Goal: Task Accomplishment & Management: Complete application form

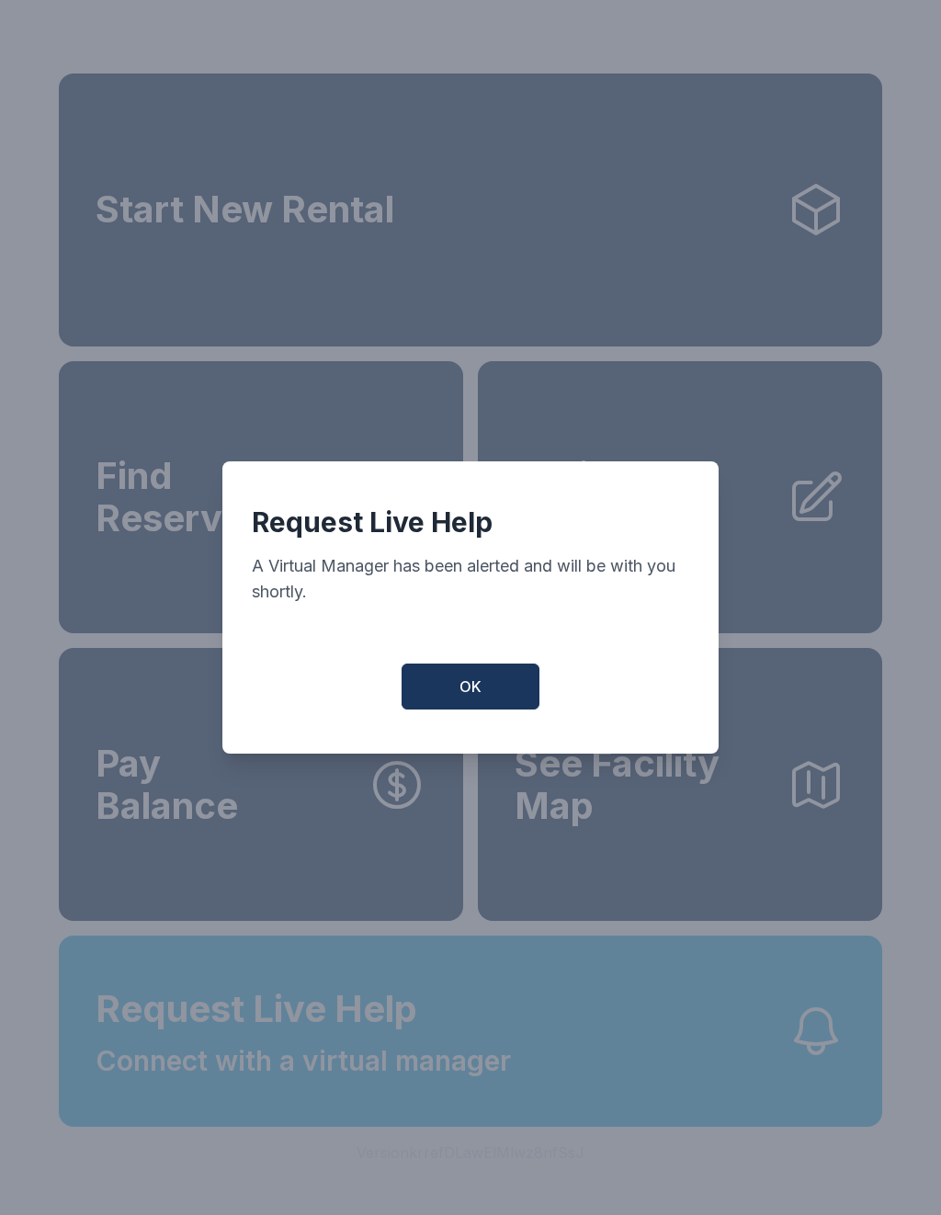
click at [475, 706] on button "OK" at bounding box center [470, 686] width 138 height 46
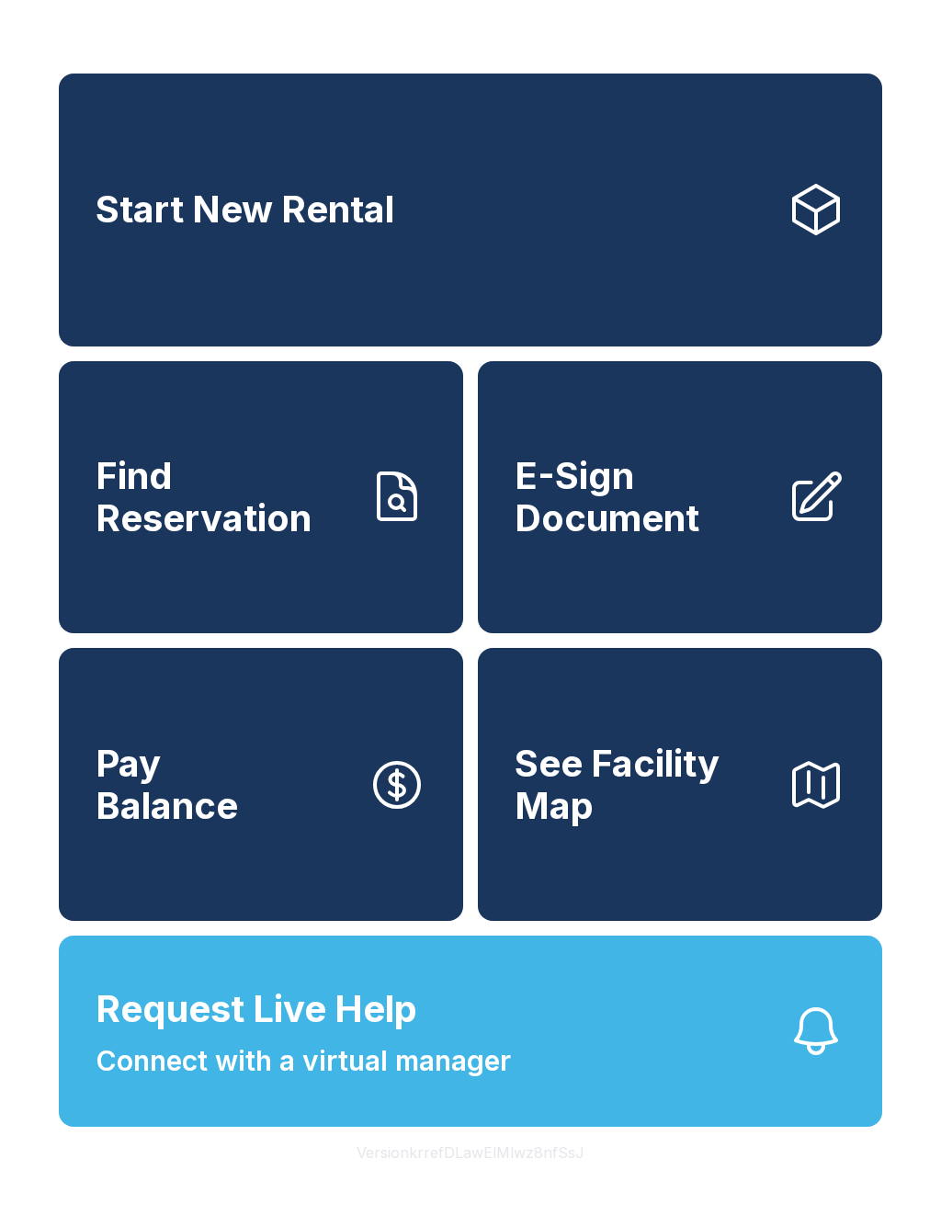
click at [352, 570] on link "Find Reservation" at bounding box center [261, 497] width 404 height 273
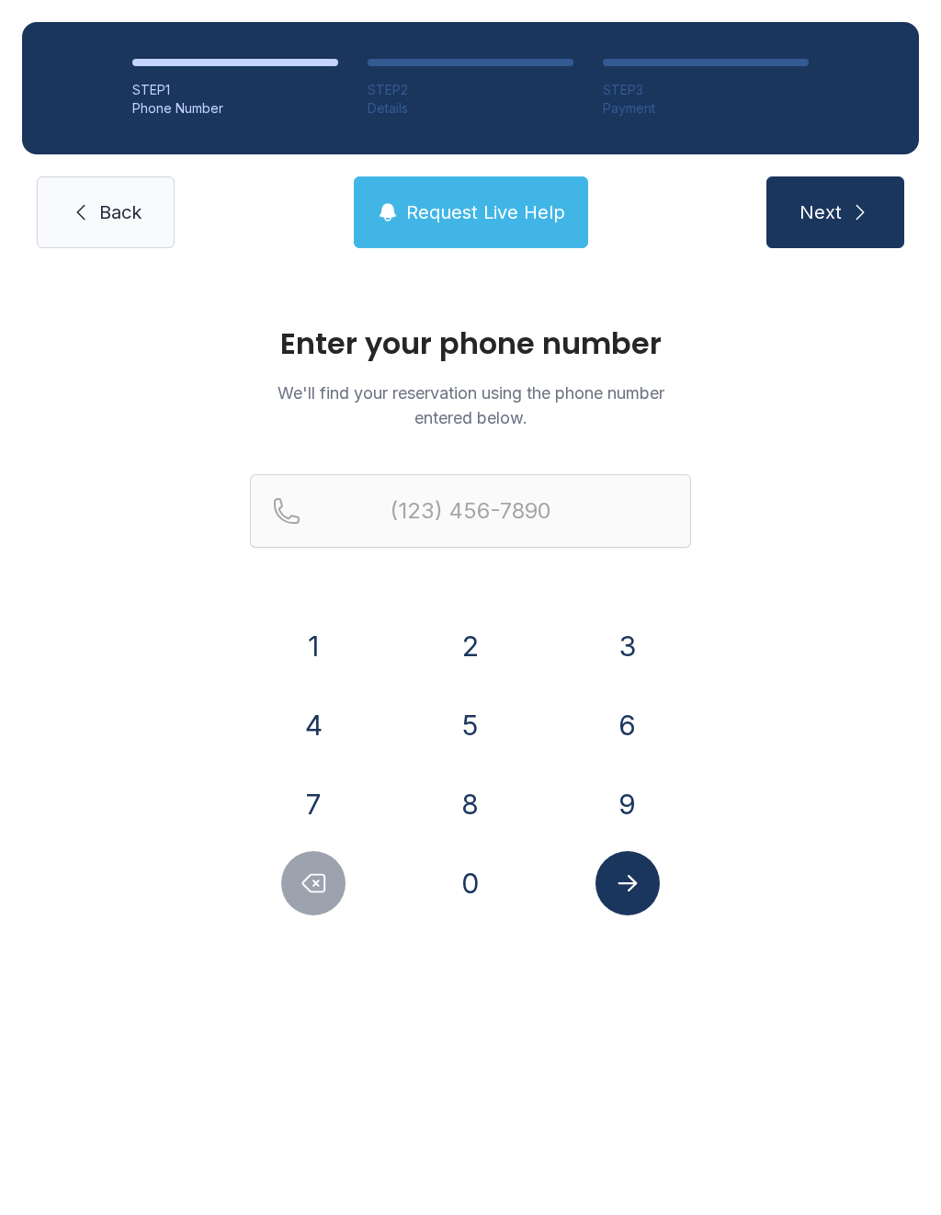
click at [319, 808] on button "7" at bounding box center [313, 804] width 64 height 64
click at [472, 664] on button "2" at bounding box center [470, 646] width 64 height 64
click at [481, 884] on button "0" at bounding box center [470, 883] width 64 height 64
click at [625, 650] on button "3" at bounding box center [627, 646] width 64 height 64
click at [474, 699] on button "5" at bounding box center [470, 725] width 64 height 64
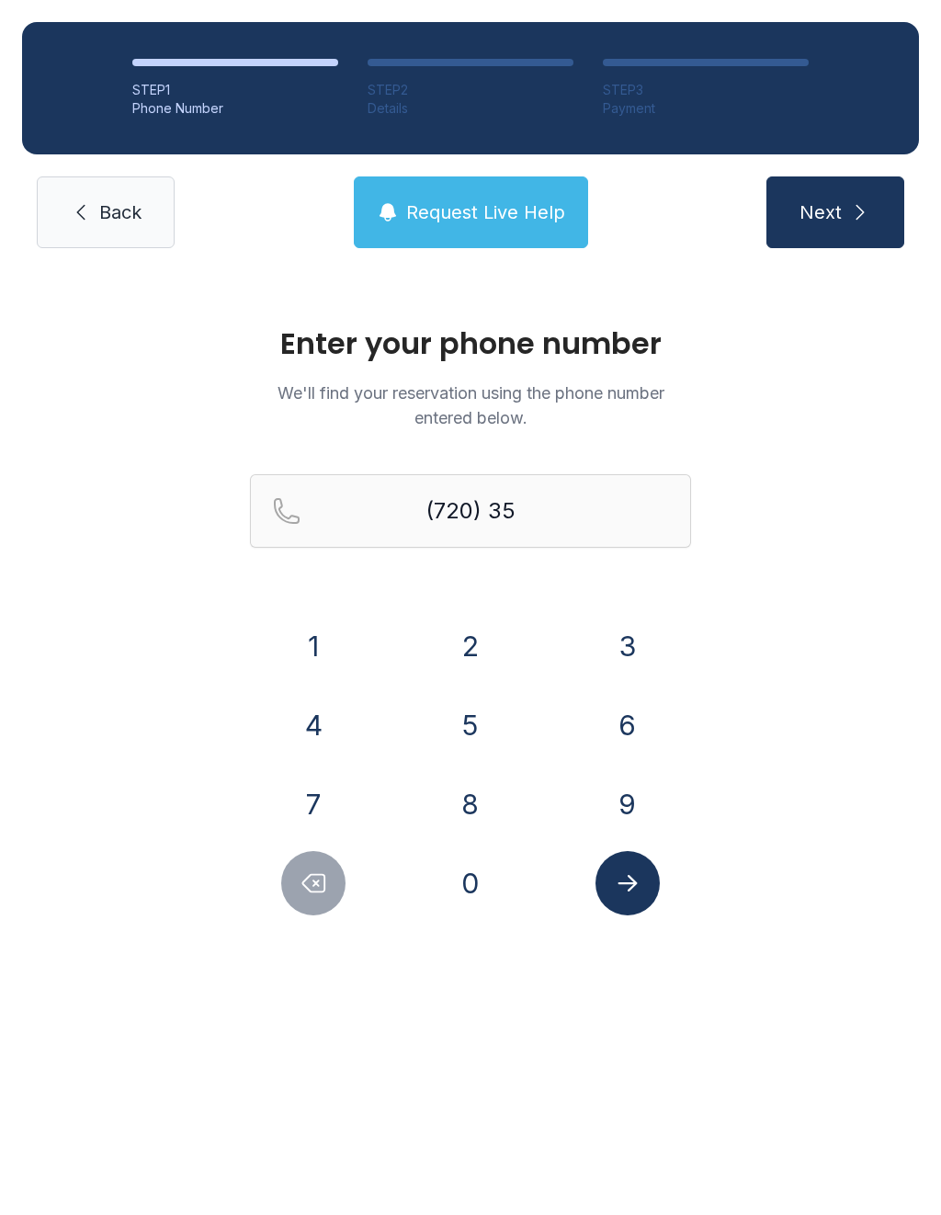
click at [461, 866] on button "0" at bounding box center [470, 883] width 64 height 64
click at [333, 719] on button "4" at bounding box center [313, 725] width 64 height 64
click at [622, 869] on icon "Submit lookup form" at bounding box center [628, 883] width 28 height 28
click at [326, 804] on button "7" at bounding box center [313, 804] width 64 height 64
click at [613, 729] on button "6" at bounding box center [627, 725] width 64 height 64
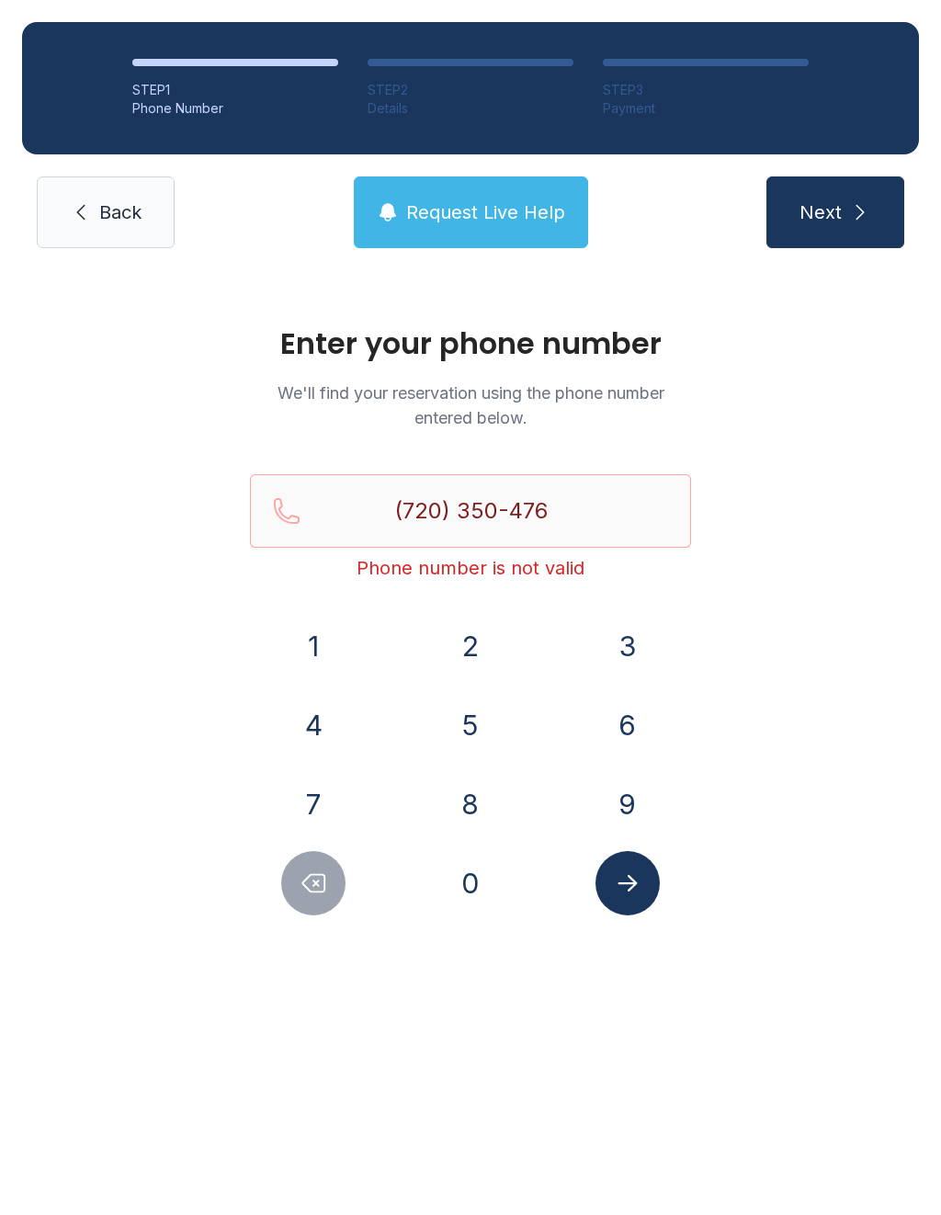
click at [610, 876] on button "Submit lookup form" at bounding box center [627, 883] width 64 height 64
click at [383, 830] on div "1 2 3 4 5 6 7 8 9 0" at bounding box center [470, 764] width 441 height 301
click at [311, 873] on icon "Delete number" at bounding box center [313, 883] width 28 height 28
click at [341, 874] on button "Delete number" at bounding box center [313, 883] width 64 height 64
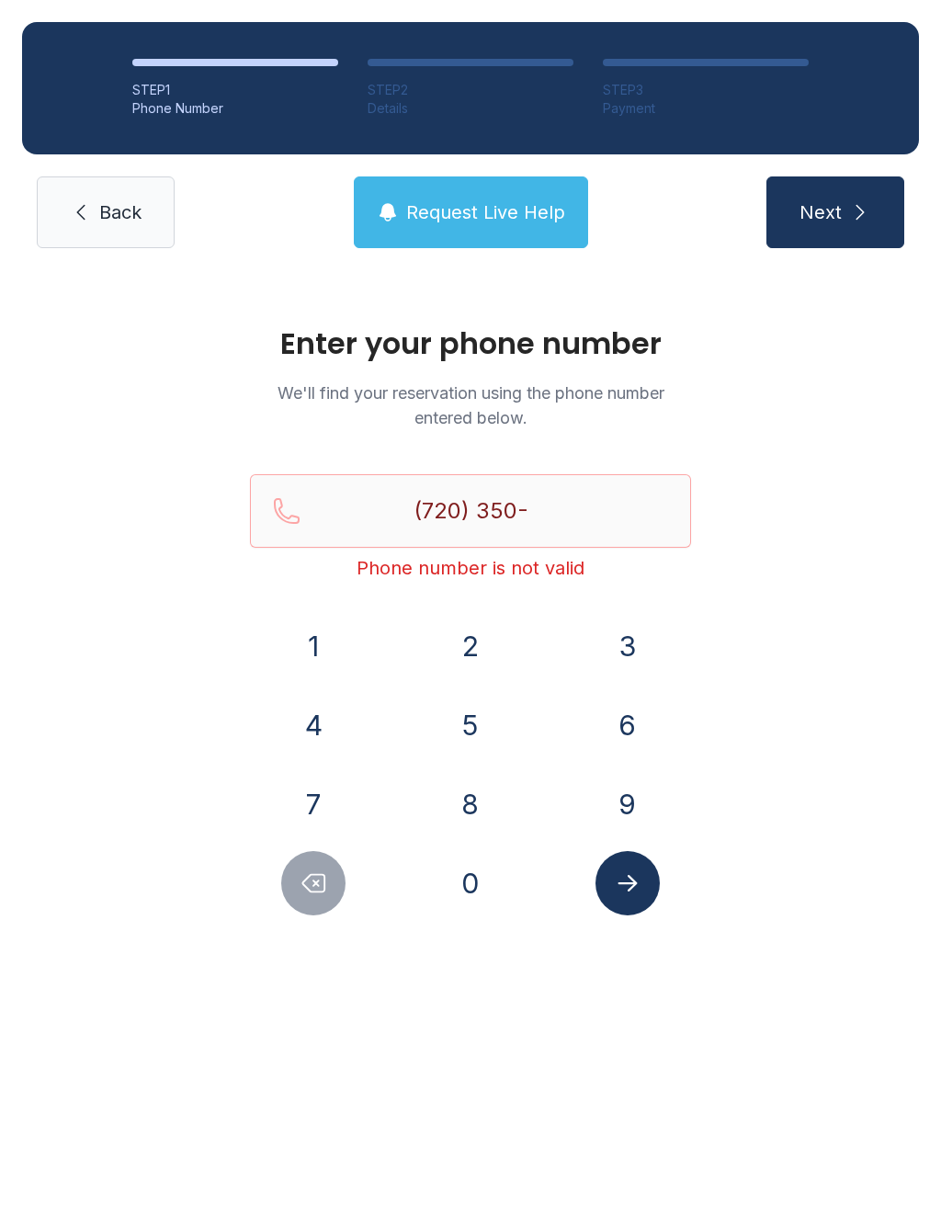
click at [334, 797] on button "7" at bounding box center [313, 804] width 64 height 64
click at [598, 716] on button "6" at bounding box center [627, 725] width 64 height 64
click at [318, 812] on button "7" at bounding box center [313, 804] width 64 height 64
click at [307, 878] on icon "Delete number" at bounding box center [314, 883] width 22 height 17
click at [306, 877] on icon "Delete number" at bounding box center [313, 883] width 28 height 28
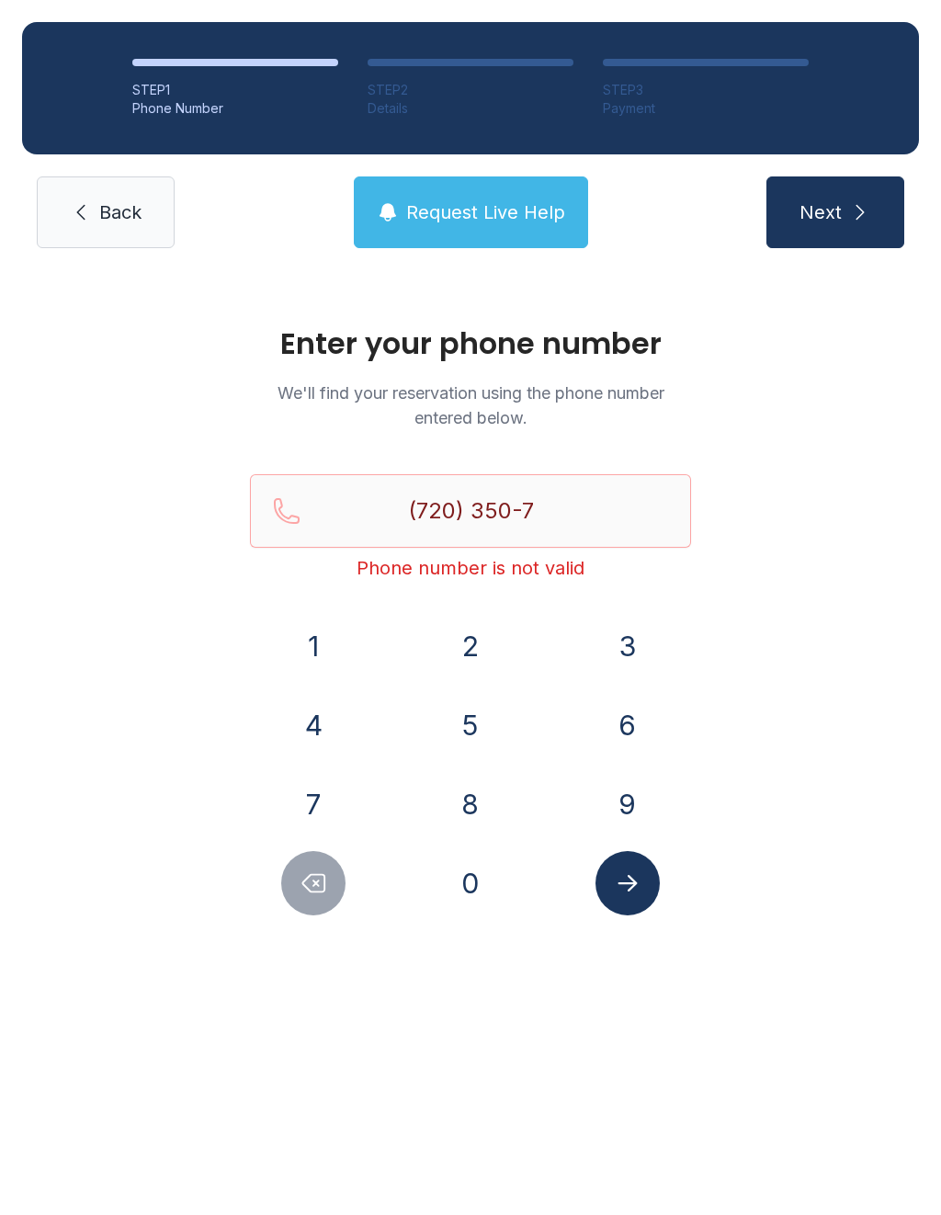
click at [302, 862] on button "Delete number" at bounding box center [313, 883] width 64 height 64
click at [302, 861] on button "Delete number" at bounding box center [313, 883] width 64 height 64
click at [313, 865] on button "Delete number" at bounding box center [313, 883] width 64 height 64
click at [321, 868] on button "Delete number" at bounding box center [313, 883] width 64 height 64
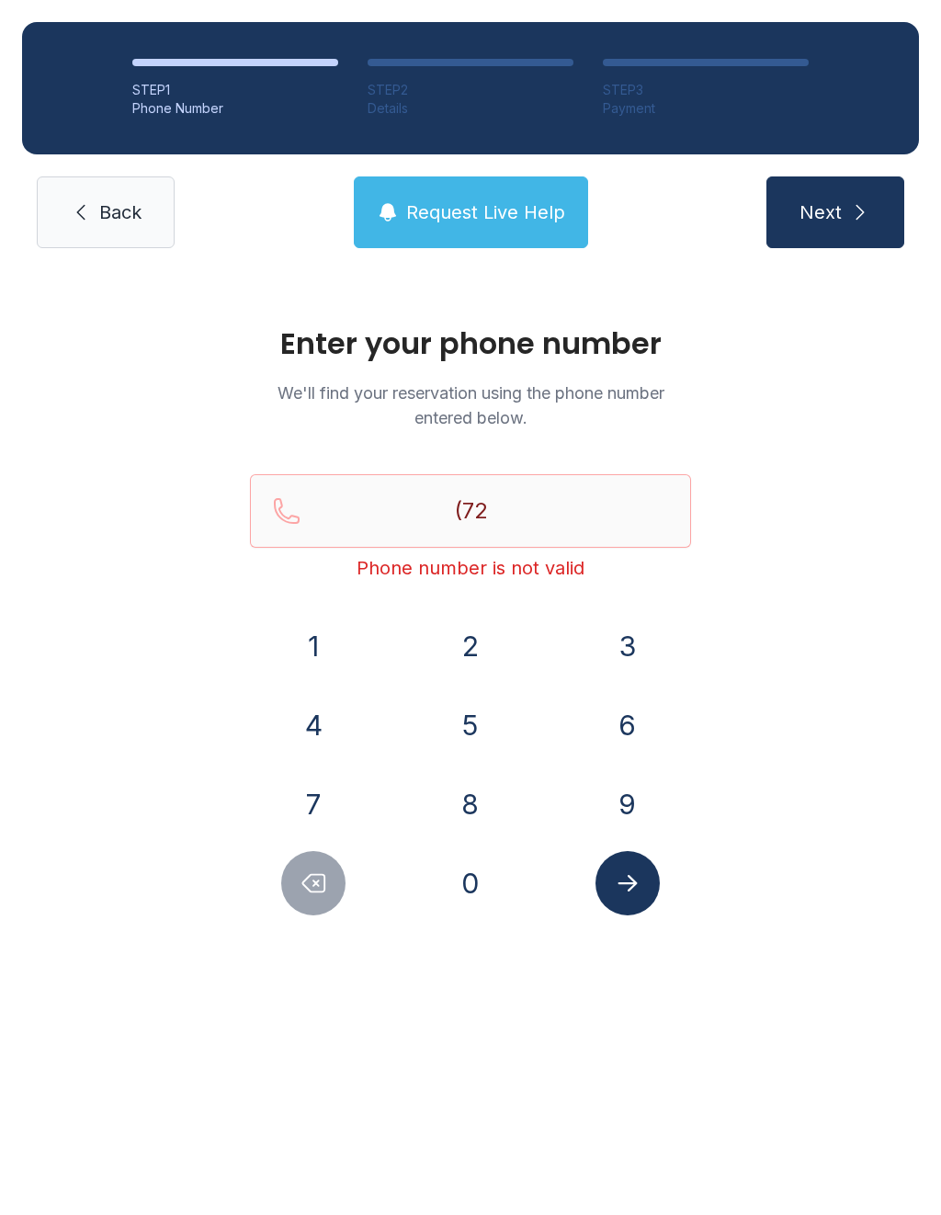
click at [320, 867] on button "Delete number" at bounding box center [313, 883] width 64 height 64
type input "(7"
click at [323, 867] on button "Delete number" at bounding box center [313, 883] width 64 height 64
click at [323, 866] on button "Delete number" at bounding box center [313, 883] width 64 height 64
click at [637, 876] on icon "Submit lookup form" at bounding box center [628, 883] width 28 height 28
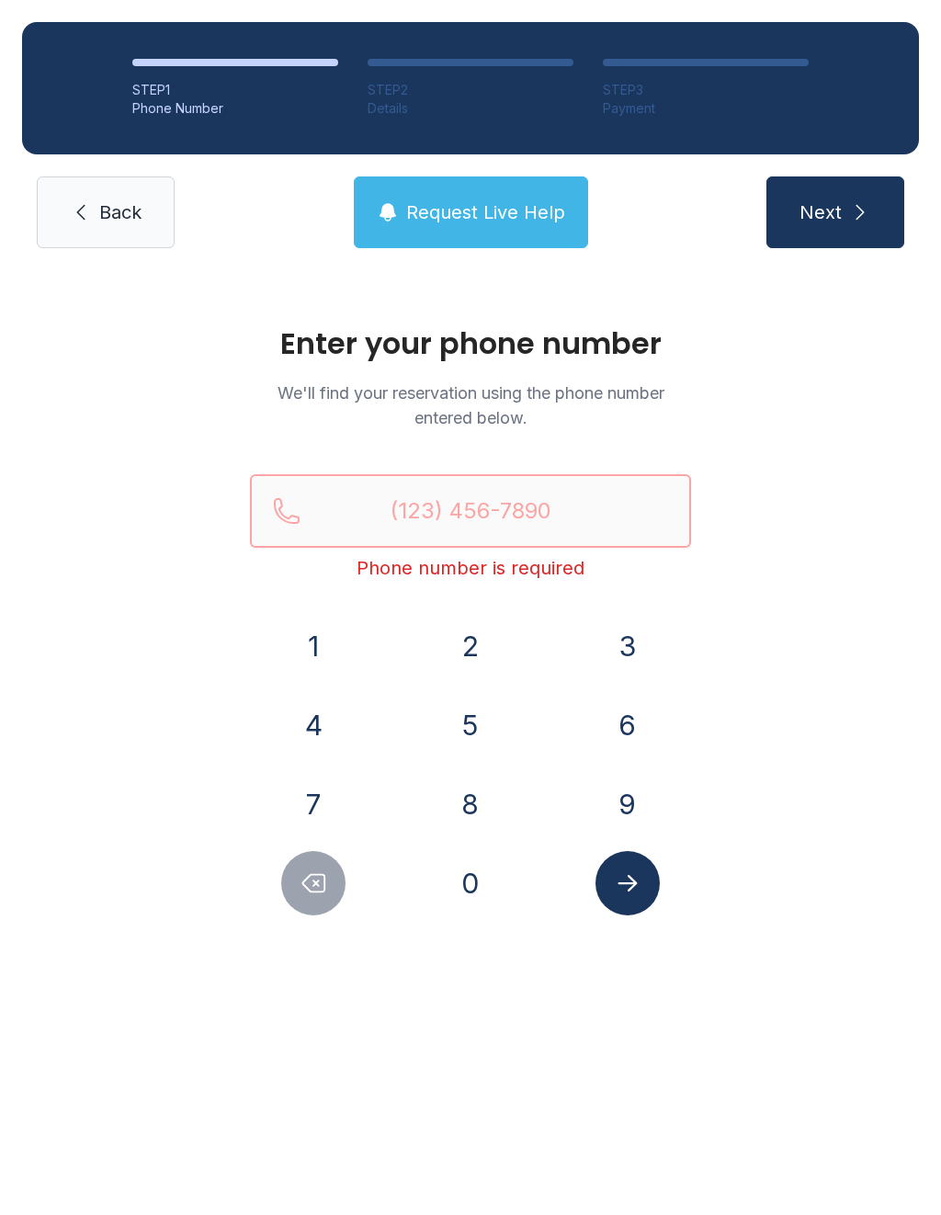
type input "("
click at [821, 720] on div "Enter your phone number We'll find your reservation using the phone number ente…" at bounding box center [470, 629] width 941 height 718
click at [334, 789] on button "7" at bounding box center [313, 804] width 64 height 64
click at [490, 649] on button "2" at bounding box center [470, 646] width 64 height 64
click at [480, 884] on button "0" at bounding box center [470, 883] width 64 height 64
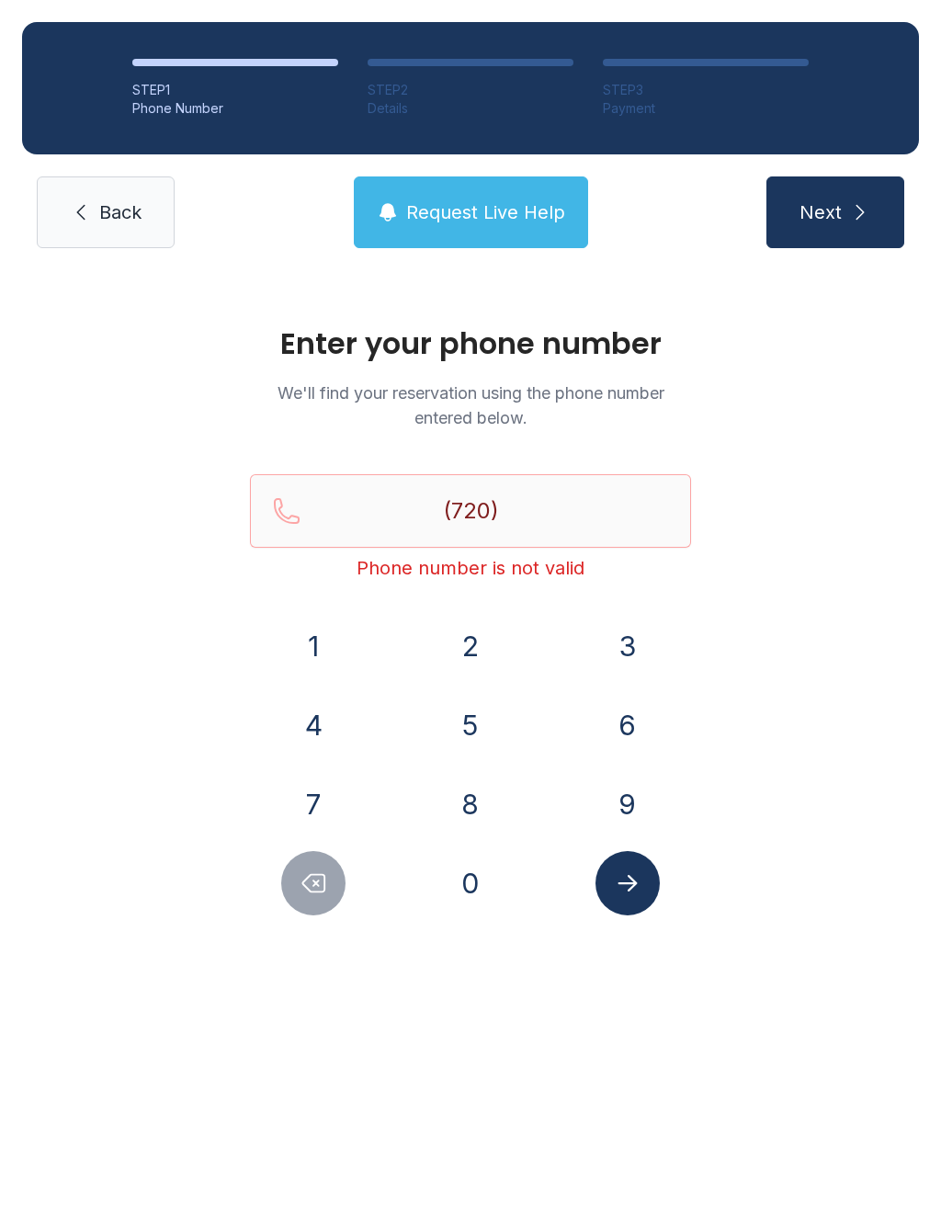
click at [492, 729] on button "5" at bounding box center [470, 725] width 64 height 64
click at [484, 809] on button "8" at bounding box center [470, 804] width 64 height 64
click at [337, 651] on button "1" at bounding box center [313, 646] width 64 height 64
click at [468, 644] on button "2" at bounding box center [470, 646] width 64 height 64
click at [473, 645] on button "2" at bounding box center [470, 646] width 64 height 64
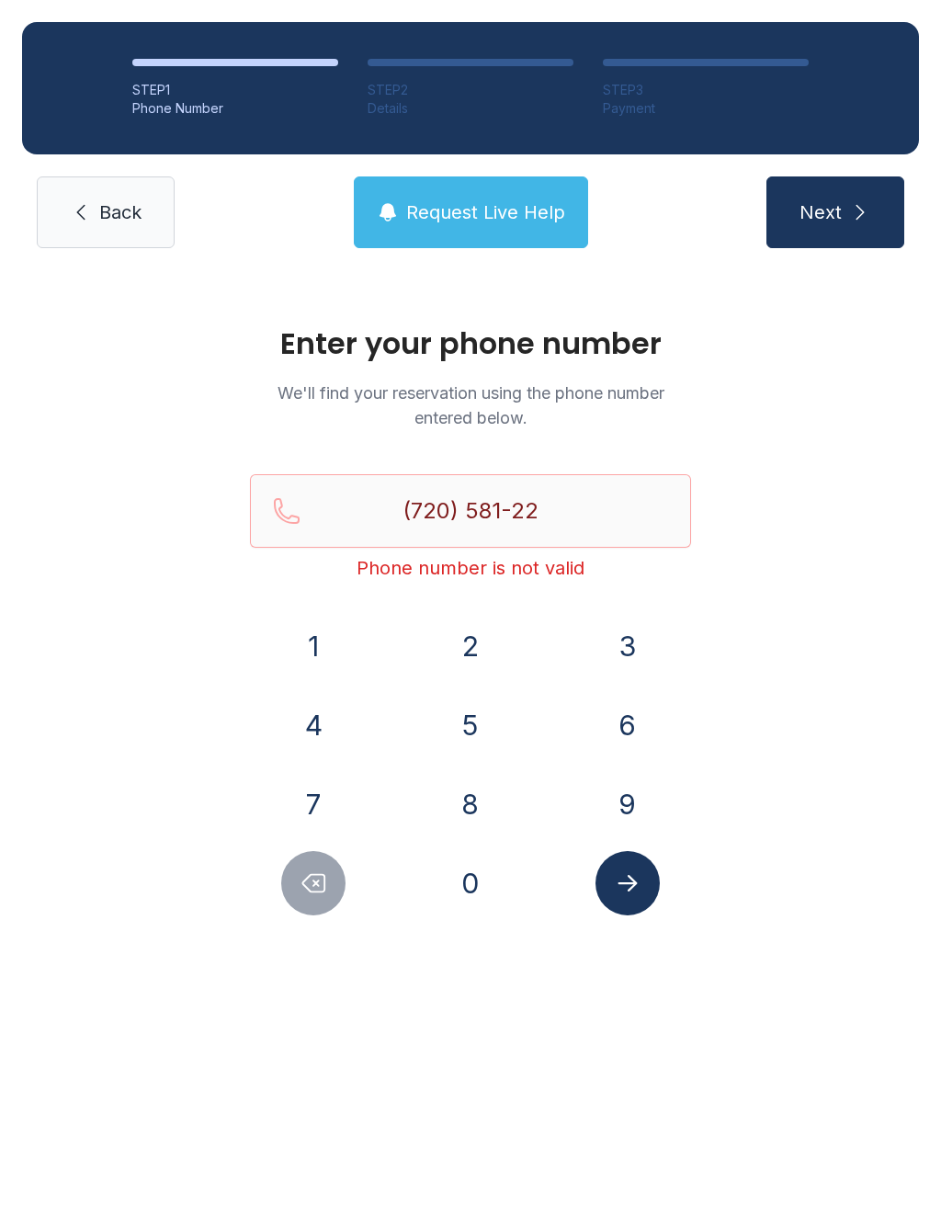
click at [470, 872] on button "0" at bounding box center [470, 883] width 64 height 64
click at [465, 627] on button "2" at bounding box center [470, 646] width 64 height 64
click at [639, 885] on icon "Submit lookup form" at bounding box center [628, 883] width 28 height 28
click at [309, 885] on icon "Delete number" at bounding box center [313, 883] width 28 height 28
click at [330, 884] on button "Delete number" at bounding box center [313, 883] width 64 height 64
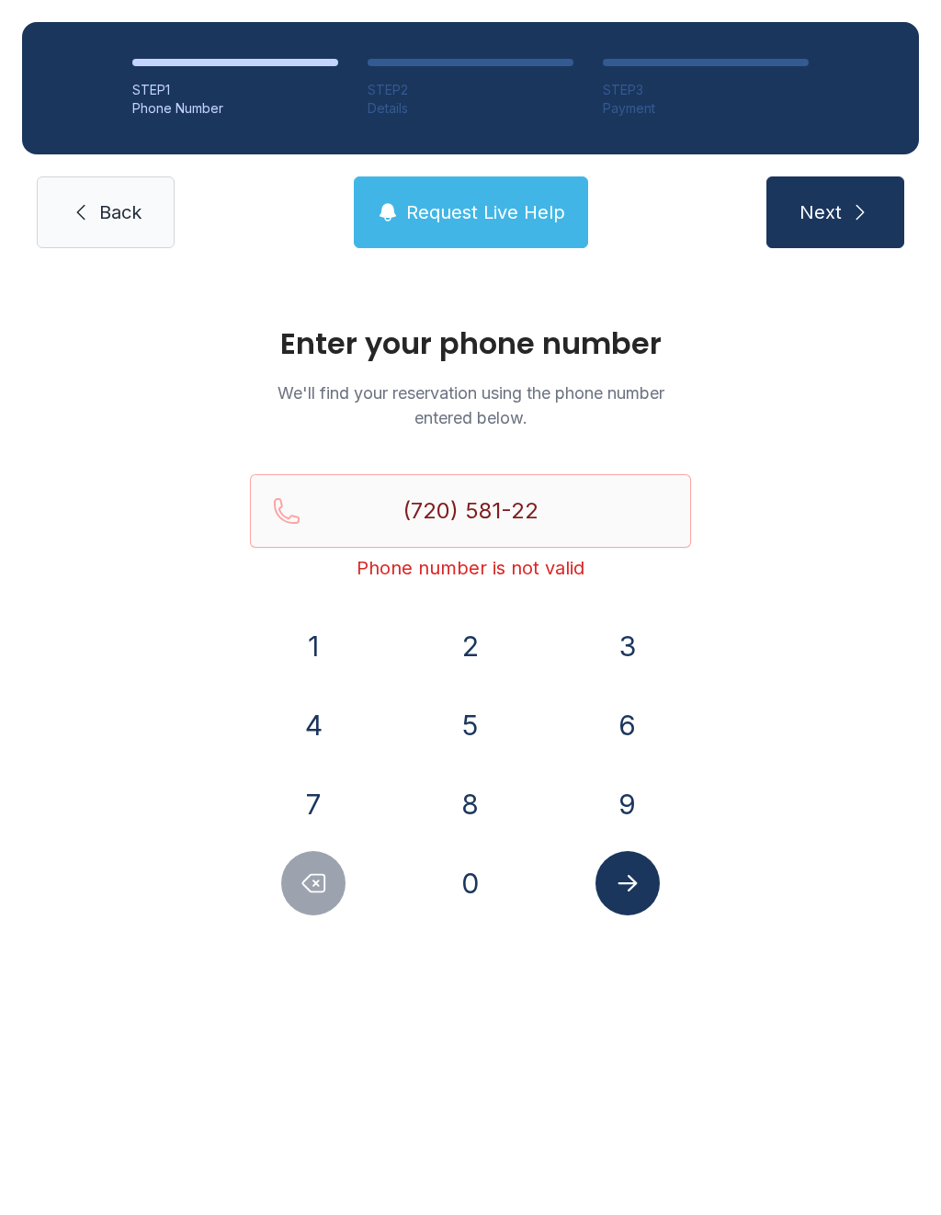
click at [329, 883] on button "Delete number" at bounding box center [313, 883] width 64 height 64
click at [308, 876] on icon "Delete number" at bounding box center [314, 883] width 22 height 17
click at [307, 876] on icon "Delete number" at bounding box center [313, 883] width 28 height 28
click at [311, 872] on icon "Delete number" at bounding box center [313, 883] width 28 height 28
click at [311, 871] on icon "Delete number" at bounding box center [313, 883] width 28 height 28
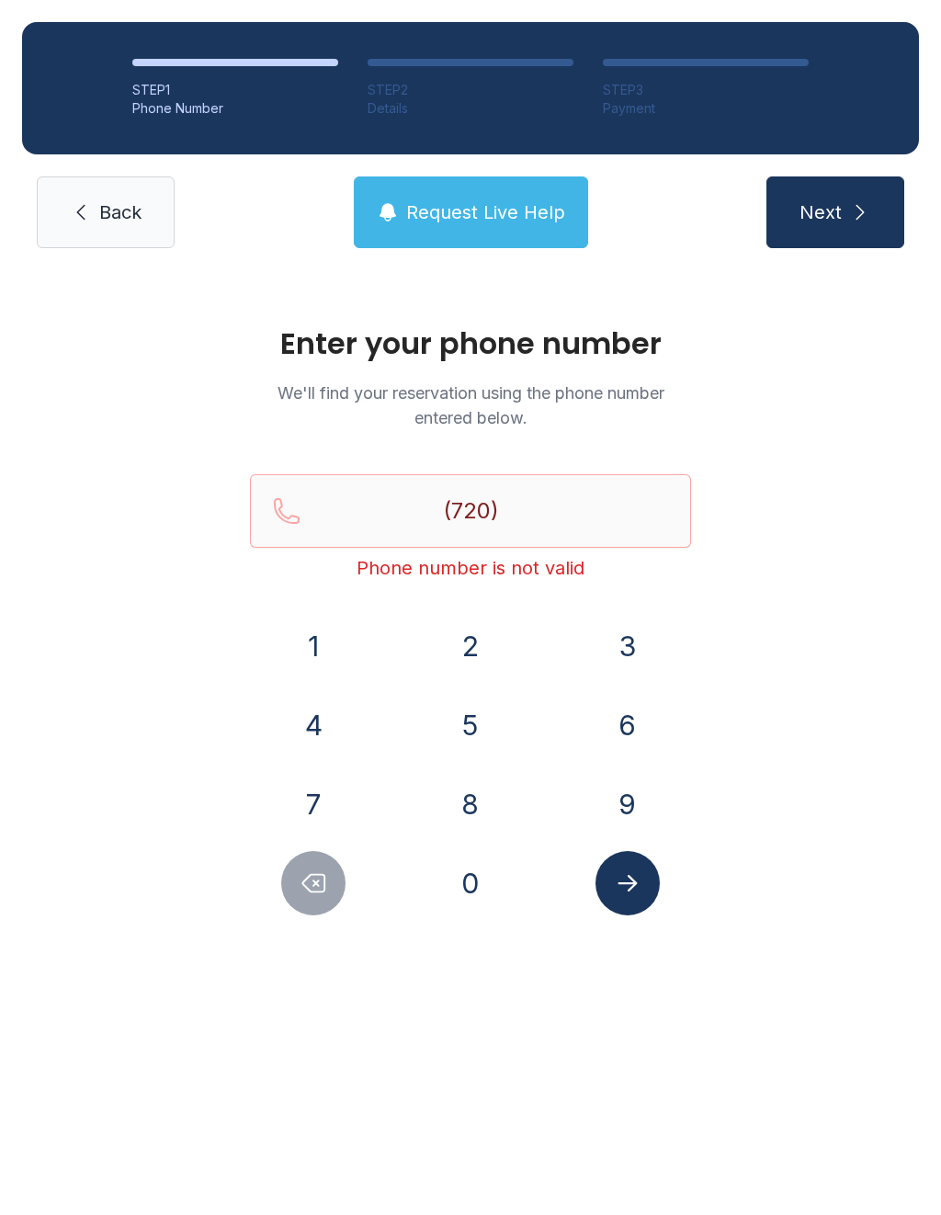
click at [627, 631] on button "3" at bounding box center [627, 646] width 64 height 64
click at [479, 722] on button "5" at bounding box center [470, 725] width 64 height 64
click at [472, 866] on button "0" at bounding box center [470, 883] width 64 height 64
click at [345, 803] on button "7" at bounding box center [313, 804] width 64 height 64
click at [605, 715] on button "6" at bounding box center [627, 725] width 64 height 64
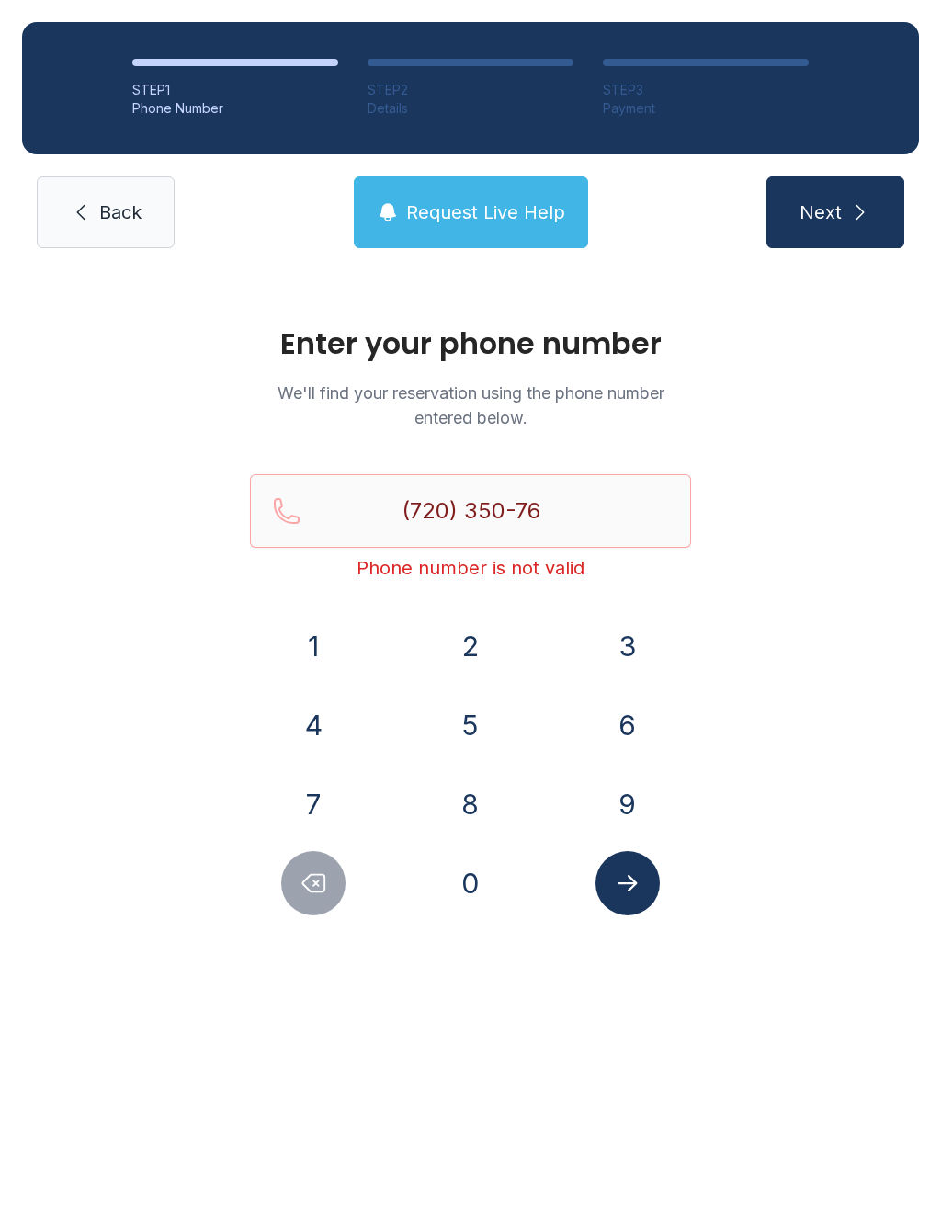
click at [357, 790] on div "7" at bounding box center [314, 804] width 128 height 64
click at [332, 872] on button "Delete number" at bounding box center [313, 883] width 64 height 64
click at [331, 872] on button "Delete number" at bounding box center [313, 883] width 64 height 64
type input "(720) 350-"
click at [381, 871] on div "1 2 3 4 5 6 7 8 9 0" at bounding box center [470, 764] width 441 height 301
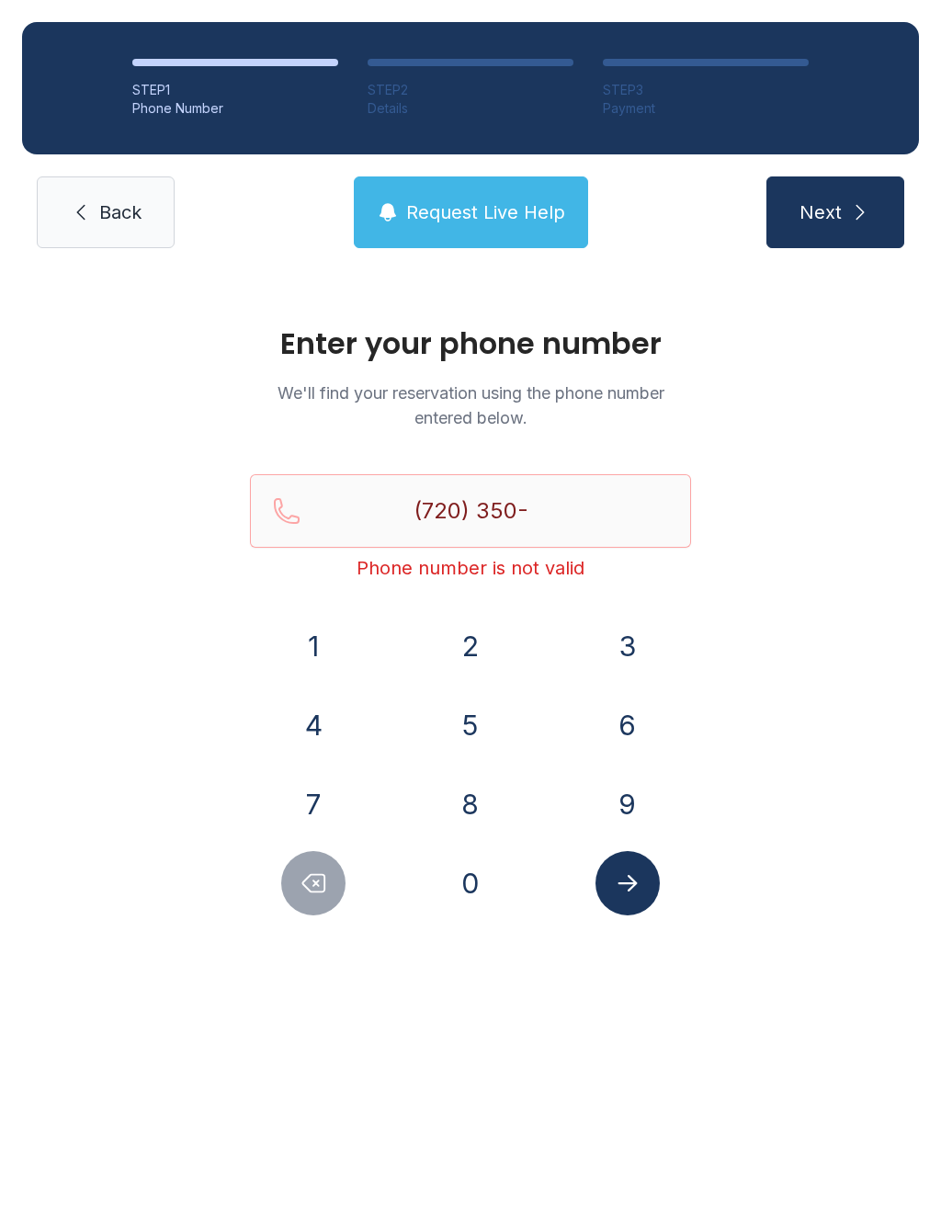
click at [356, 871] on div at bounding box center [314, 883] width 128 height 64
